Goal: Task Accomplishment & Management: Use online tool/utility

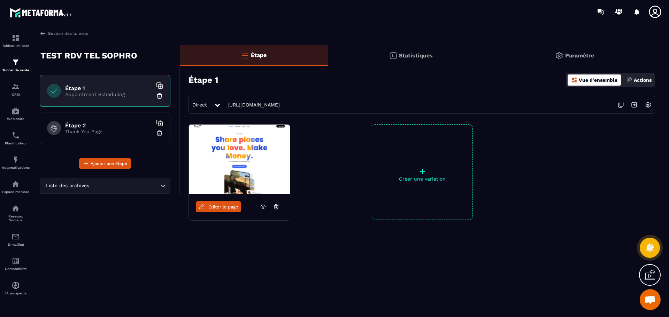
scroll to position [481, 0]
click at [9, 40] on div "Tableau de bord" at bounding box center [16, 41] width 28 height 14
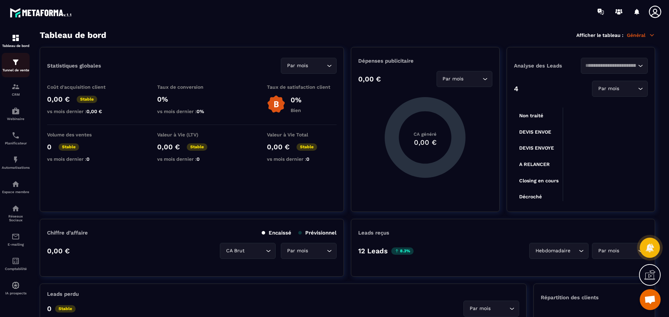
click at [15, 66] on img at bounding box center [15, 62] width 8 height 8
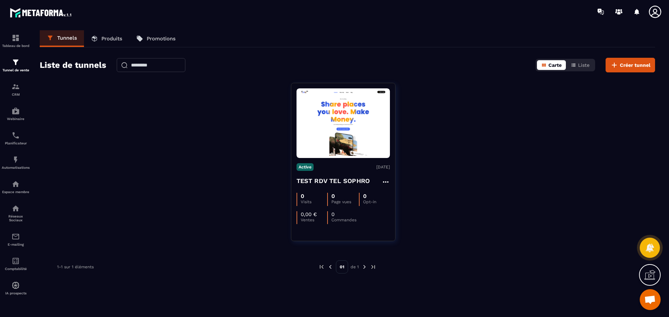
click at [560, 68] on button "Carte" at bounding box center [551, 65] width 29 height 10
click at [628, 67] on span "Créer tunnel" at bounding box center [634, 65] width 31 height 7
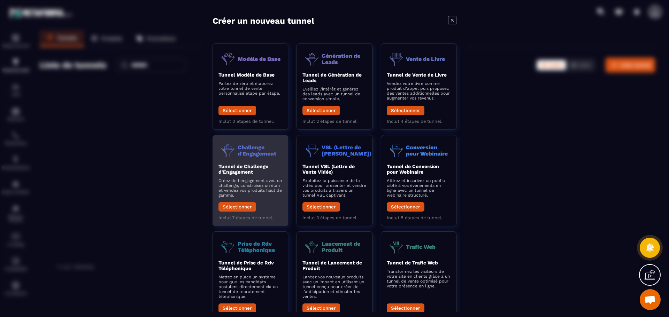
scroll to position [30, 0]
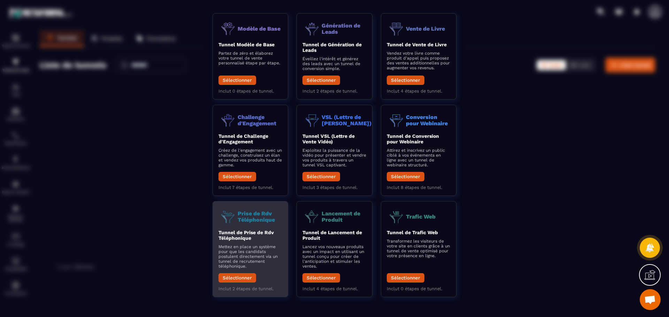
click at [230, 242] on div "Tunnel de Prise de Rdv Téléphonique Mettez en place un système pour que les can…" at bounding box center [250, 258] width 64 height 56
click at [240, 278] on button "Sélectionner" at bounding box center [237, 277] width 38 height 9
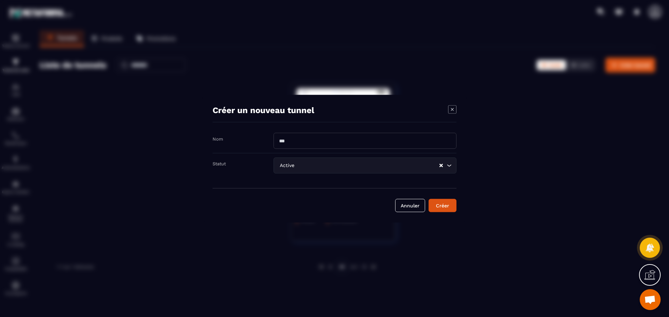
click at [316, 136] on input "Modal window" at bounding box center [364, 141] width 183 height 16
type input "**********"
click at [440, 208] on div "Créer" at bounding box center [442, 205] width 19 height 7
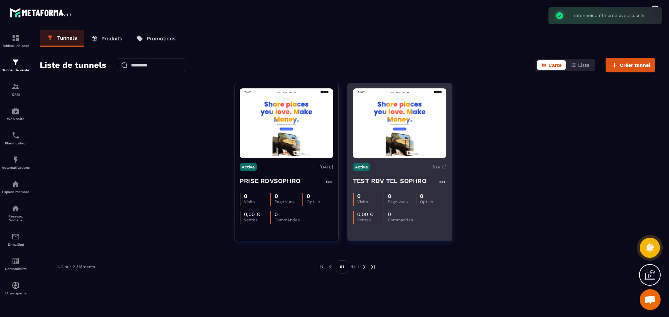
click at [442, 181] on icon at bounding box center [442, 182] width 8 height 8
click at [472, 236] on button "Supprimer" at bounding box center [468, 237] width 56 height 13
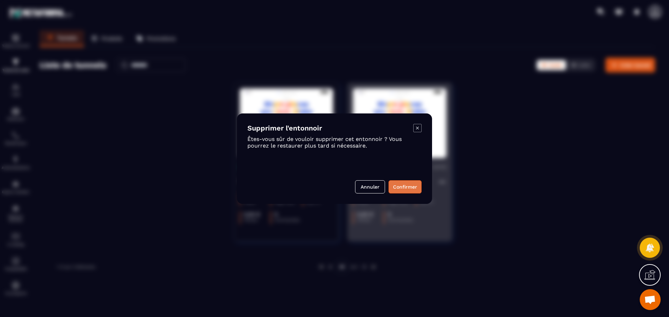
click at [399, 192] on button "Confirmer" at bounding box center [404, 186] width 33 height 13
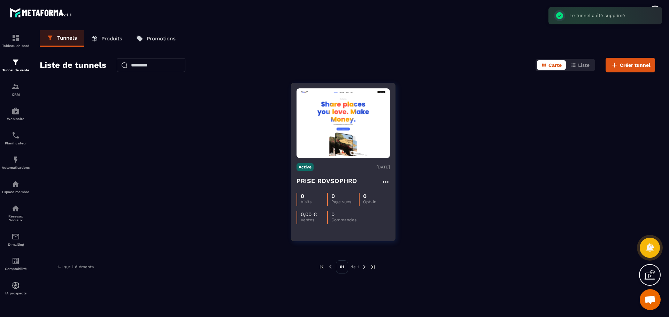
click at [318, 132] on img at bounding box center [342, 124] width 93 height 66
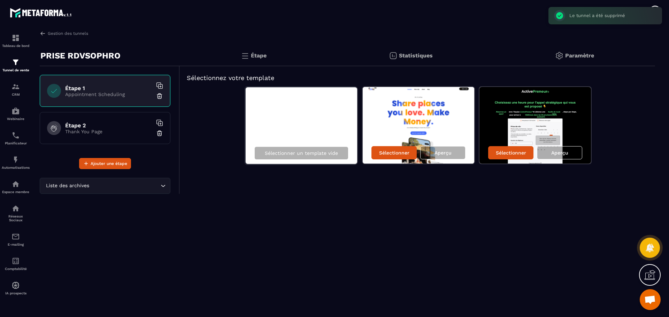
click at [314, 119] on div "Sélectionner un template vide" at bounding box center [301, 126] width 113 height 78
click at [404, 130] on img at bounding box center [417, 125] width 111 height 77
click at [392, 152] on p "Sélectionner" at bounding box center [394, 153] width 30 height 6
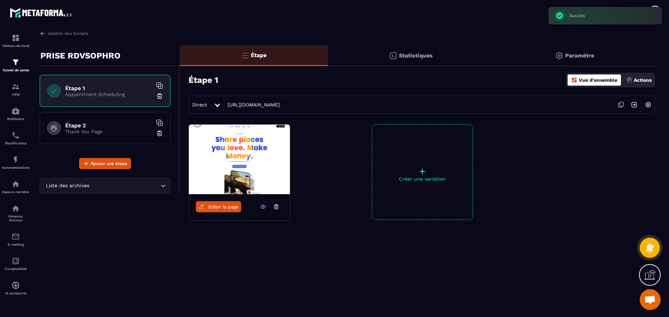
click at [230, 170] on img at bounding box center [239, 160] width 101 height 70
click at [231, 206] on span "Éditer la page" at bounding box center [223, 206] width 30 height 5
